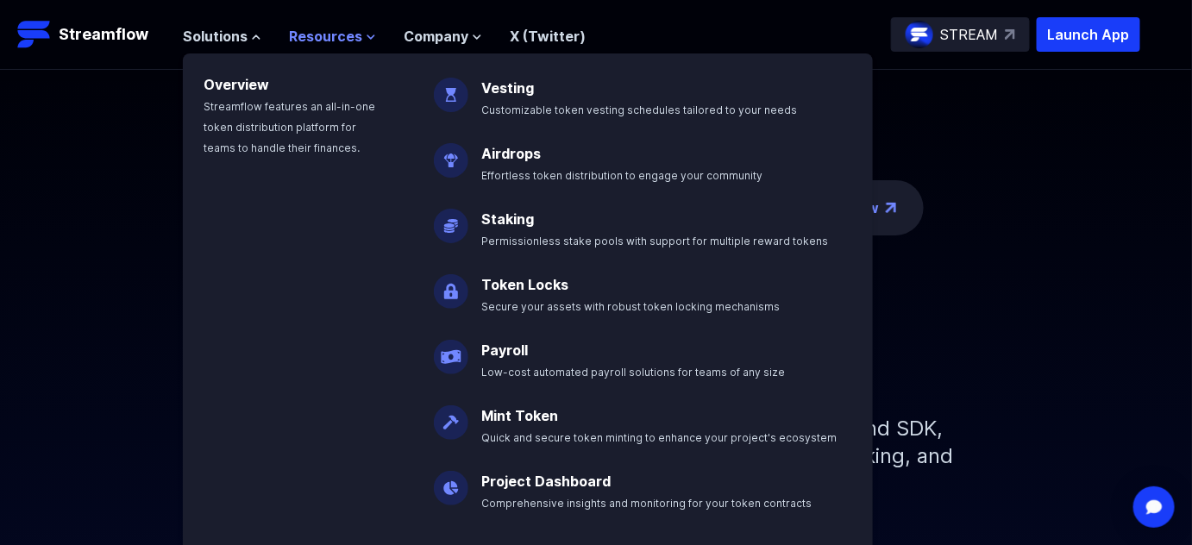
click at [376, 42] on icon at bounding box center [371, 37] width 10 height 10
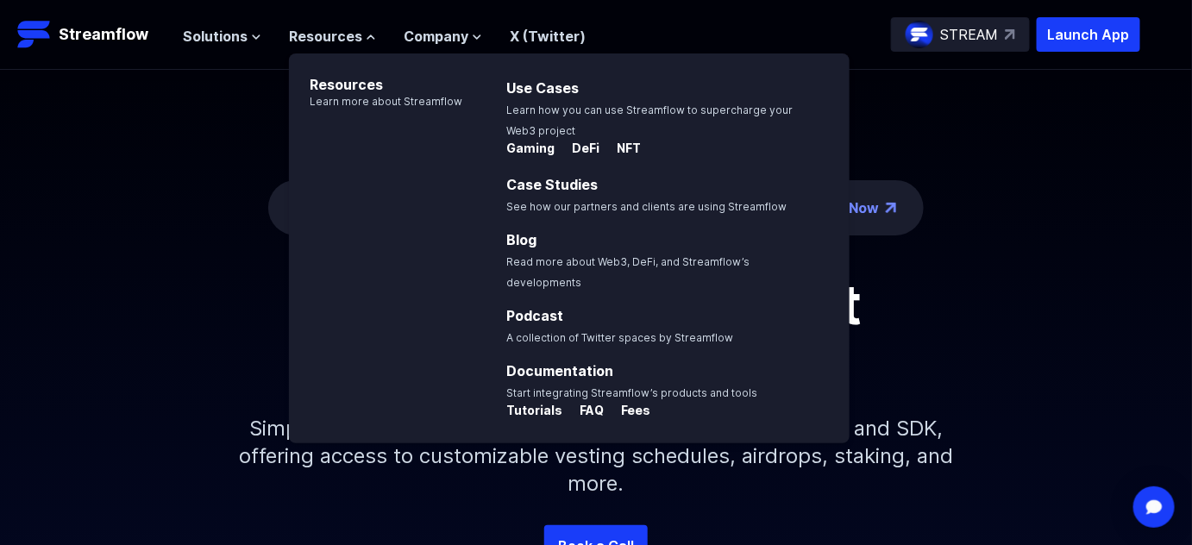
click at [284, 273] on div "The ticker is STREAM: Check eligibility and participate in the launch! Check No…" at bounding box center [596, 297] width 1192 height 455
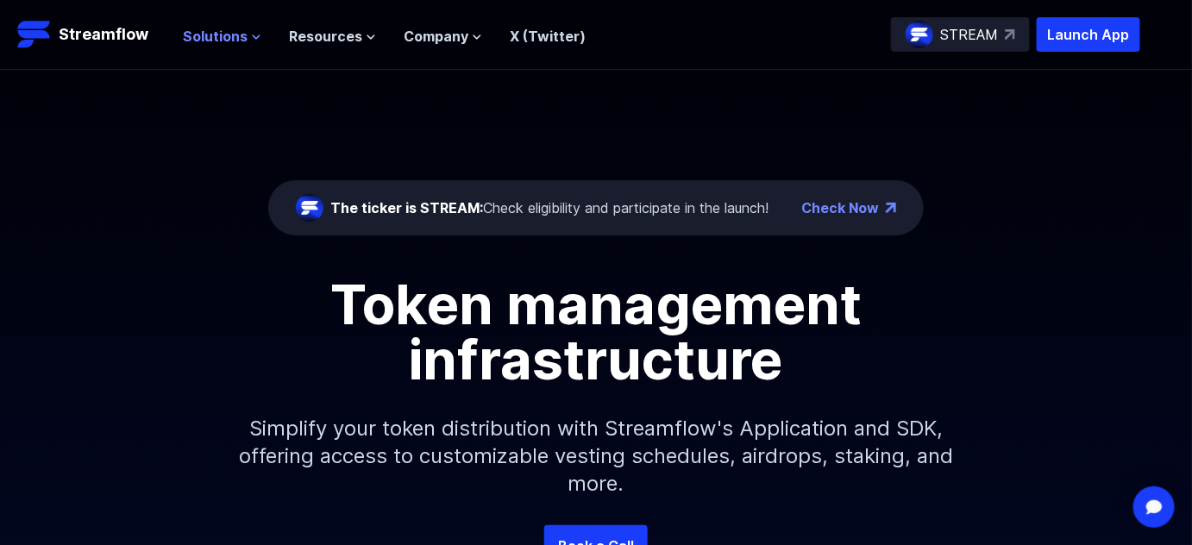
click at [261, 47] on button "Solutions" at bounding box center [222, 36] width 78 height 21
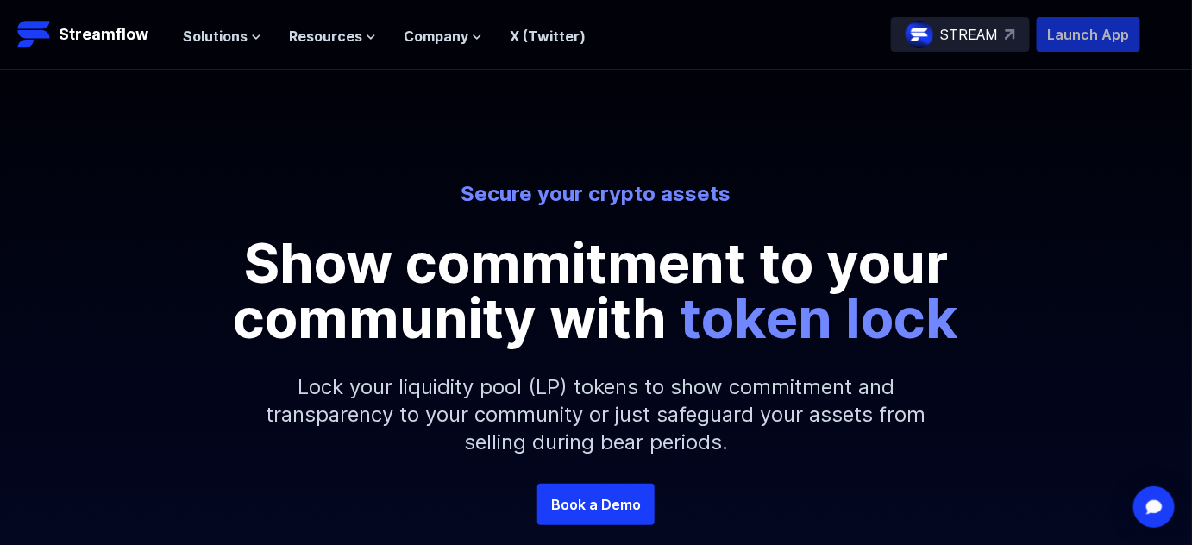
click at [1048, 52] on p "Launch App" at bounding box center [1089, 34] width 104 height 35
